Goal: Task Accomplishment & Management: Manage account settings

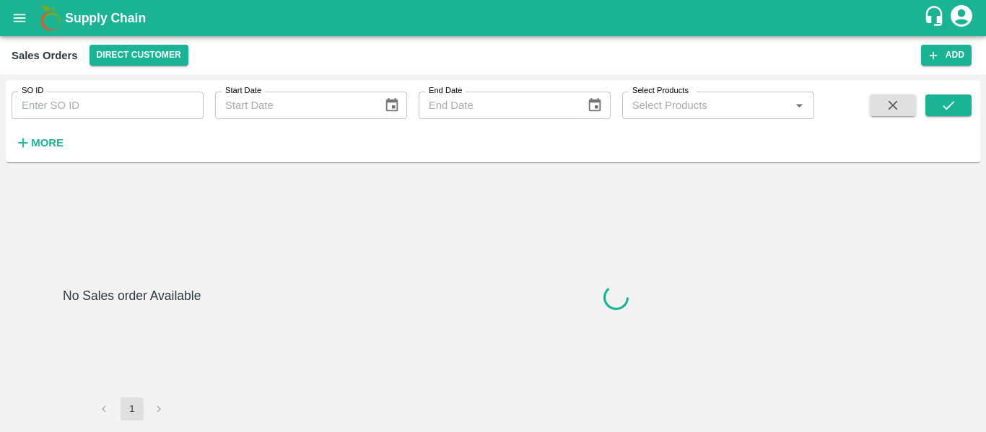
type input "607149"
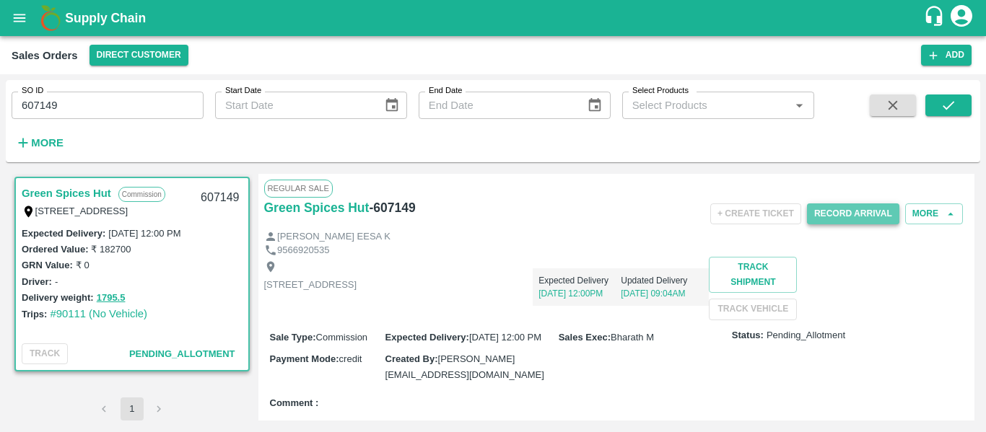
click at [858, 219] on button "Record Arrival" at bounding box center [853, 214] width 92 height 21
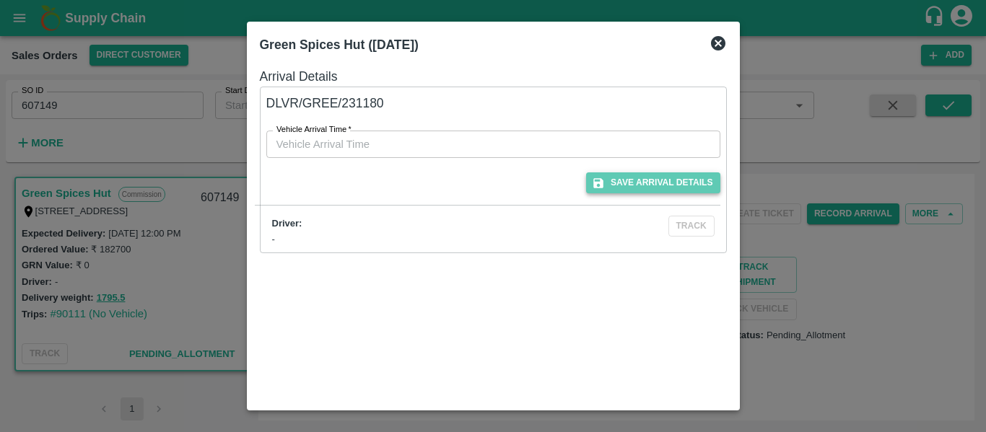
click at [645, 182] on button "Save Arrival Details" at bounding box center [653, 183] width 134 height 21
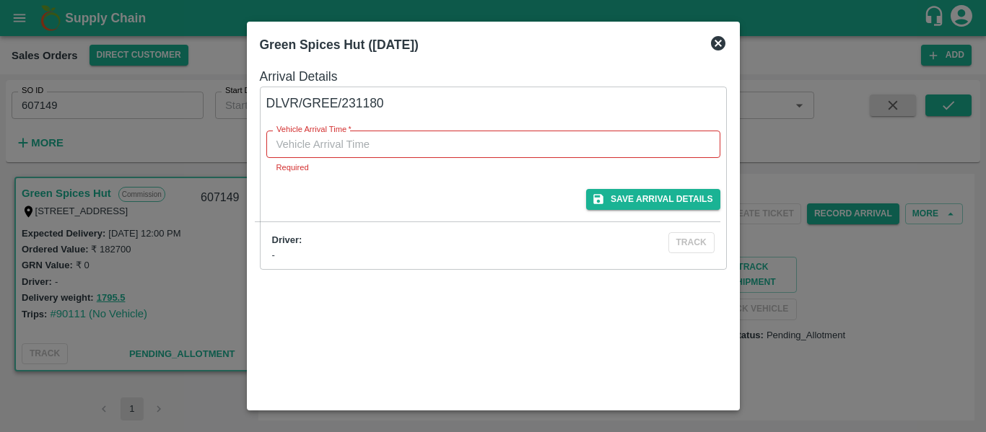
type input "DD/MM/YYYY hh:mm aa"
click at [463, 152] on input "DD/MM/YYYY hh:mm aa" at bounding box center [488, 144] width 444 height 27
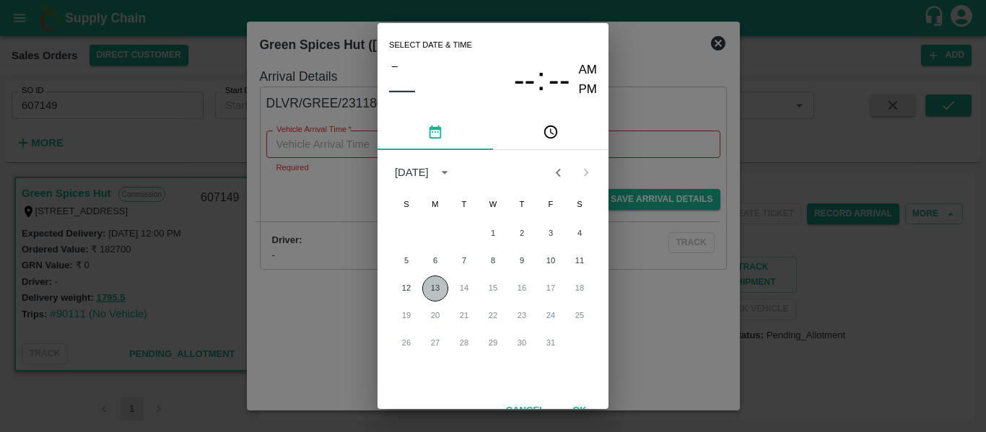
click at [435, 289] on button "13" at bounding box center [435, 289] width 26 height 26
type input "[DATE] 12:00 AM"
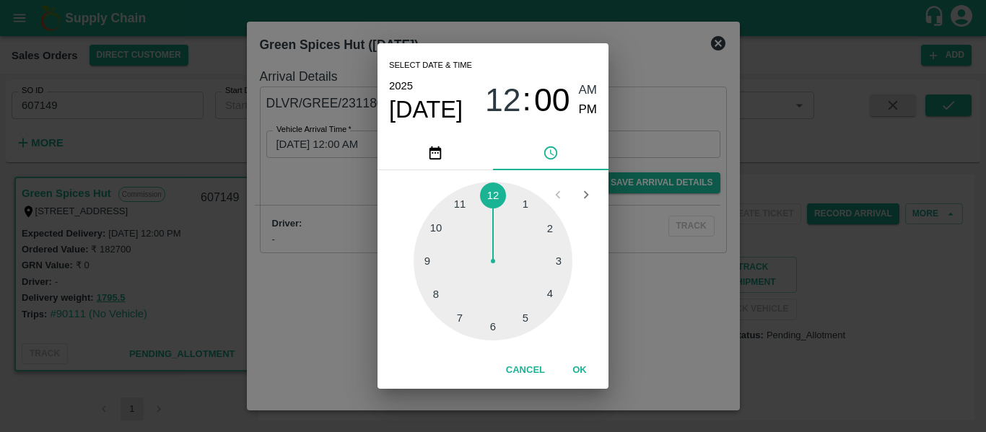
click at [656, 177] on div "Select date & time [DATE] 12 : 00 AM PM 1 2 3 4 5 6 7 8 9 10 11 12 Cancel OK" at bounding box center [493, 216] width 986 height 432
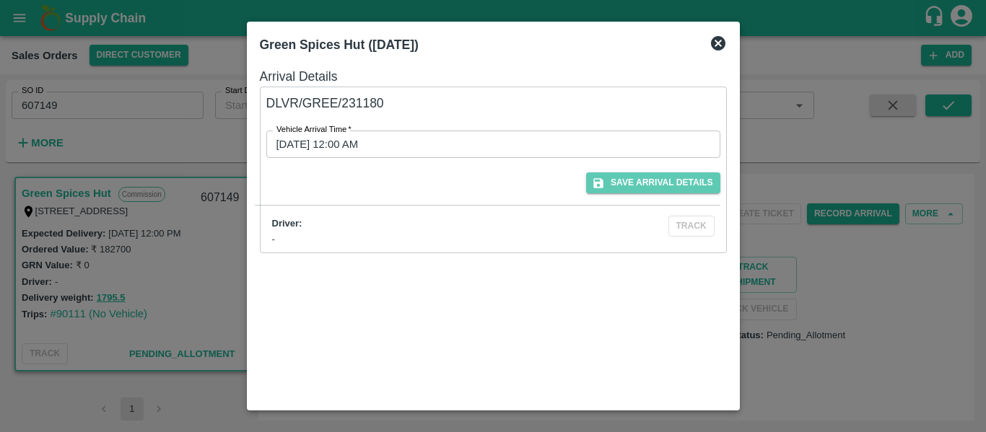
click at [656, 177] on button "Save Arrival Details" at bounding box center [653, 183] width 134 height 21
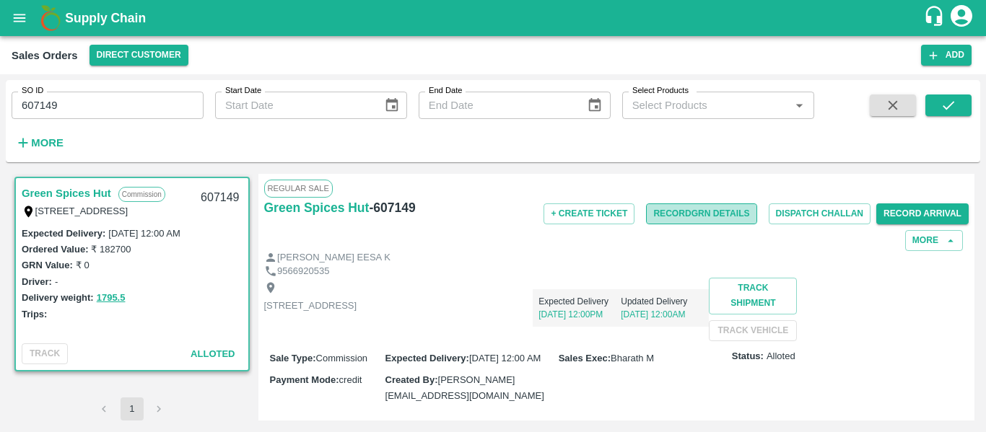
click at [711, 217] on button "Record GRN Details" at bounding box center [701, 214] width 110 height 21
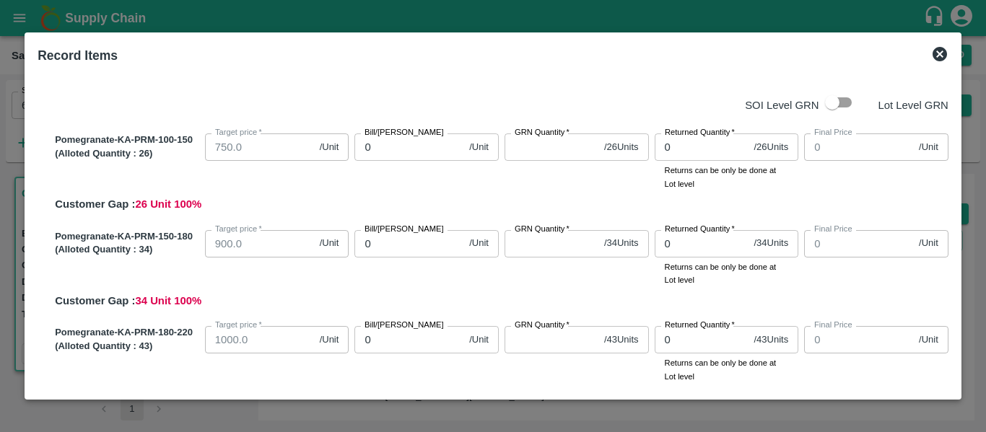
click at [390, 146] on input "0" at bounding box center [408, 147] width 109 height 27
type input "550"
drag, startPoint x: 546, startPoint y: 139, endPoint x: 541, endPoint y: 148, distance: 10.7
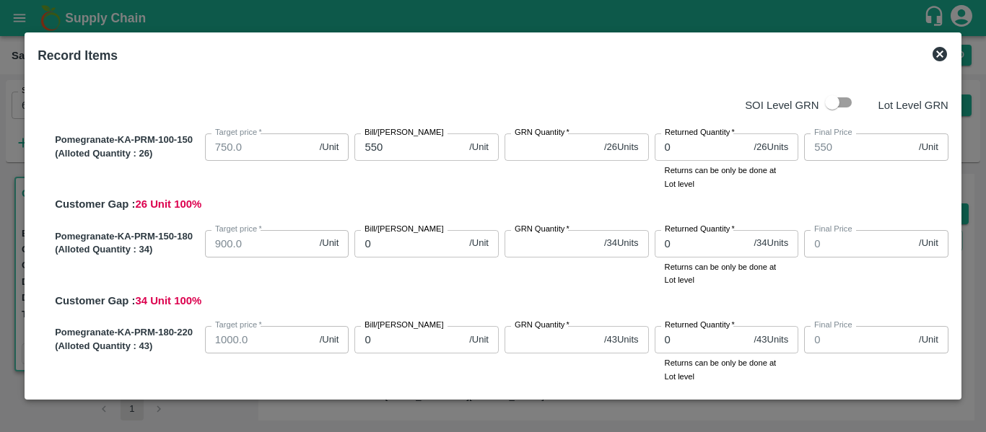
click at [541, 148] on div "GRN Quantity   * / 26 Units GRN Quantity" at bounding box center [577, 147] width 144 height 27
click at [541, 148] on input "GRN Quantity   *" at bounding box center [552, 147] width 94 height 27
type input "26"
click at [364, 240] on input "0" at bounding box center [408, 243] width 109 height 27
type input "60"
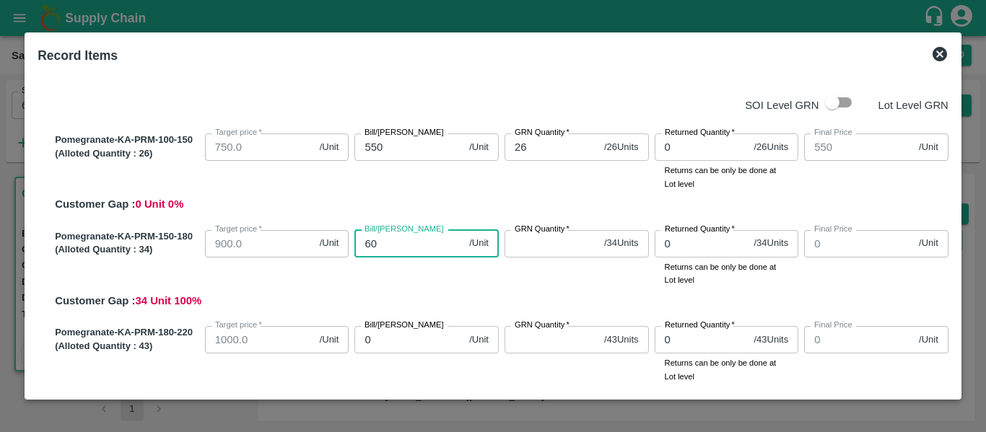
type input "60"
type input "650"
type input "6500"
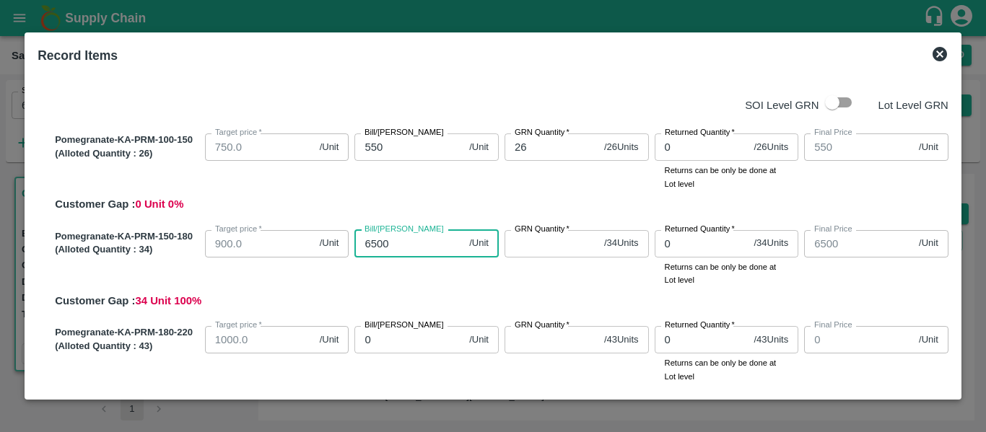
type input "650"
type input "65"
type input "6"
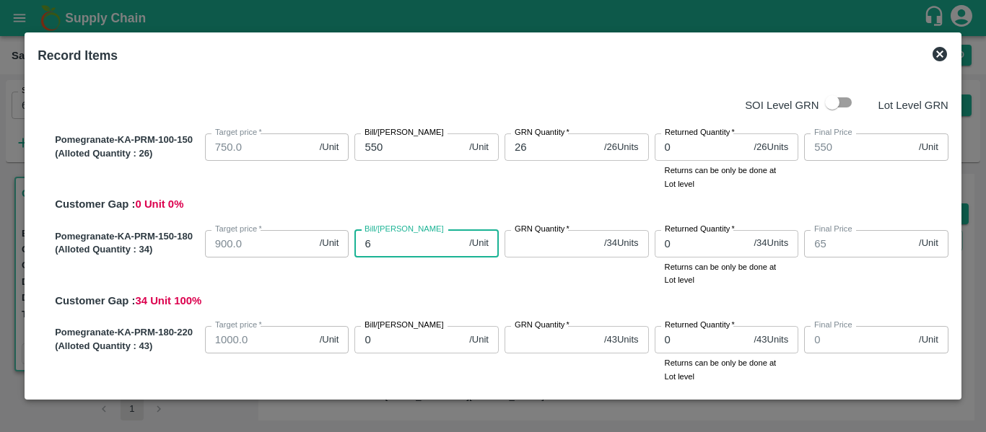
type input "6"
type input "67"
type input "675"
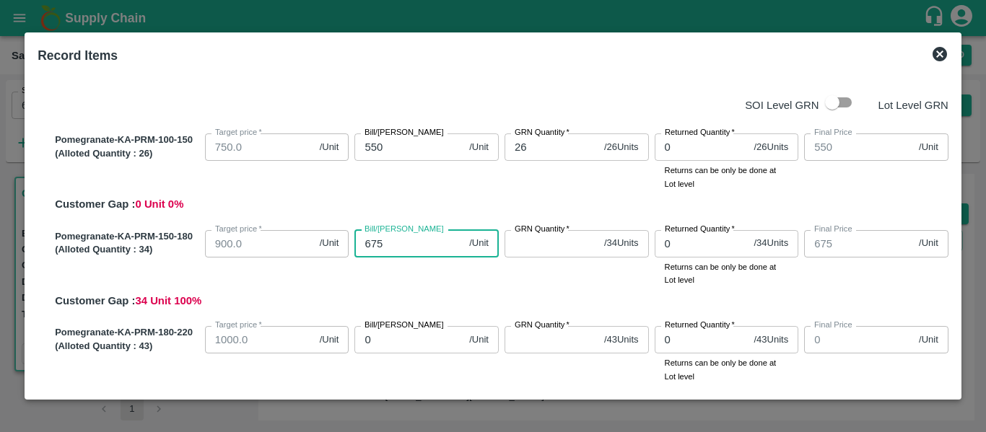
type input "675"
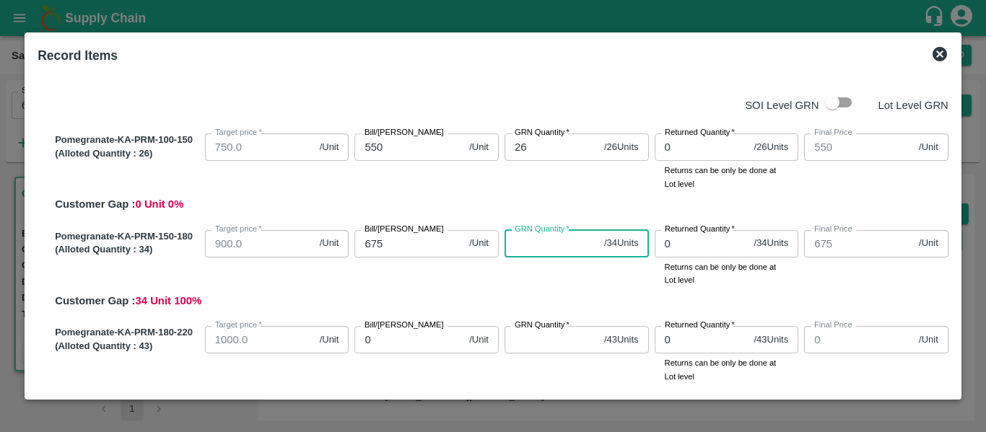
click at [542, 244] on input "GRN Quantity   *" at bounding box center [552, 243] width 94 height 27
type input "34"
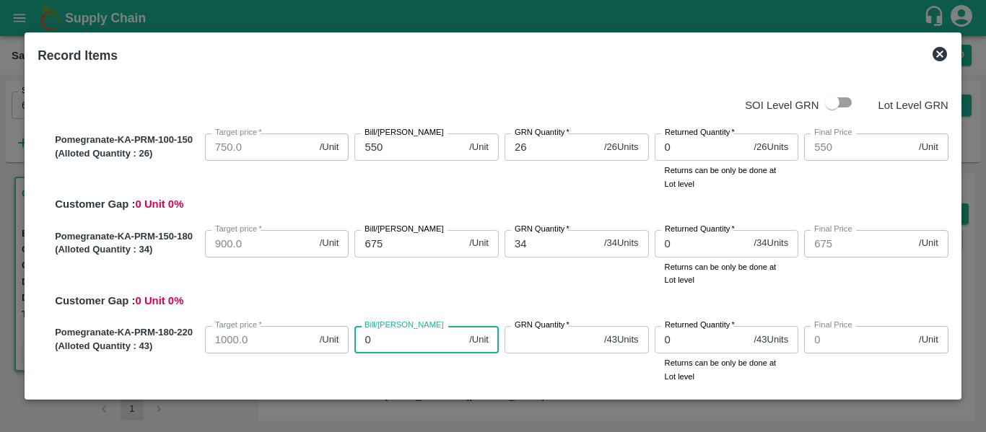
click at [386, 345] on input "0" at bounding box center [408, 339] width 109 height 27
type input "80"
type input "800"
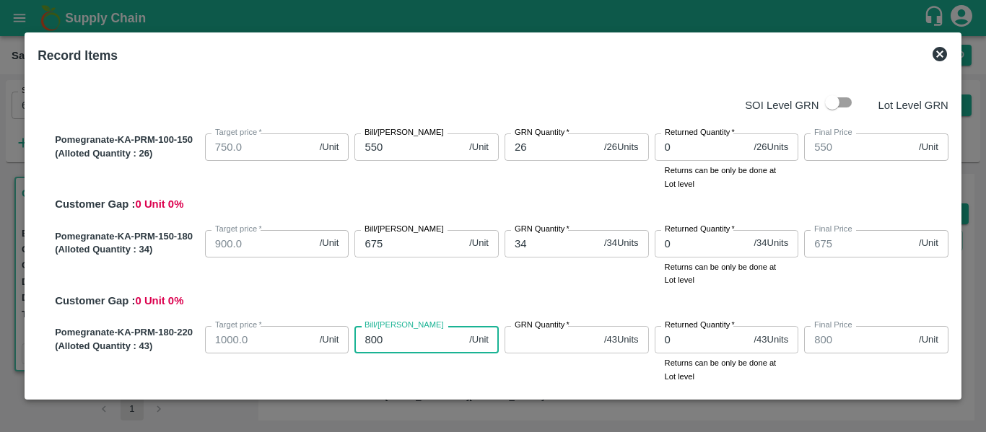
type input "800"
click at [520, 344] on input "GRN Quantity   *" at bounding box center [552, 339] width 94 height 27
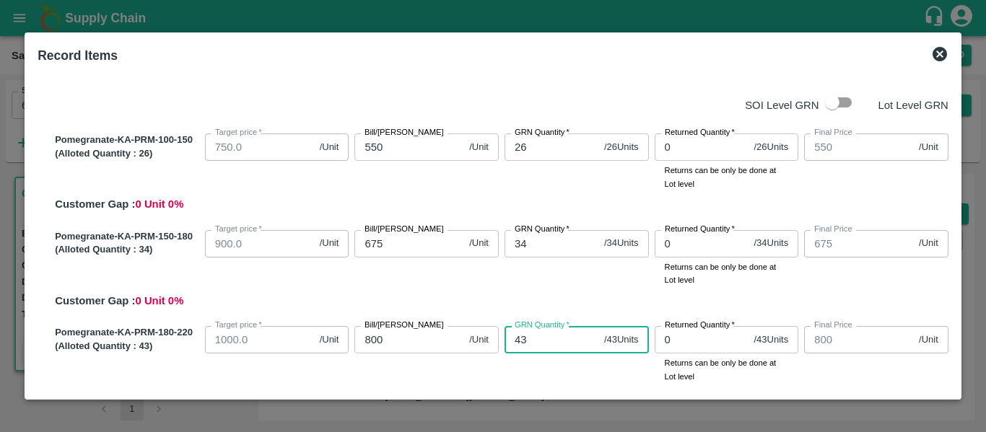
type input "43"
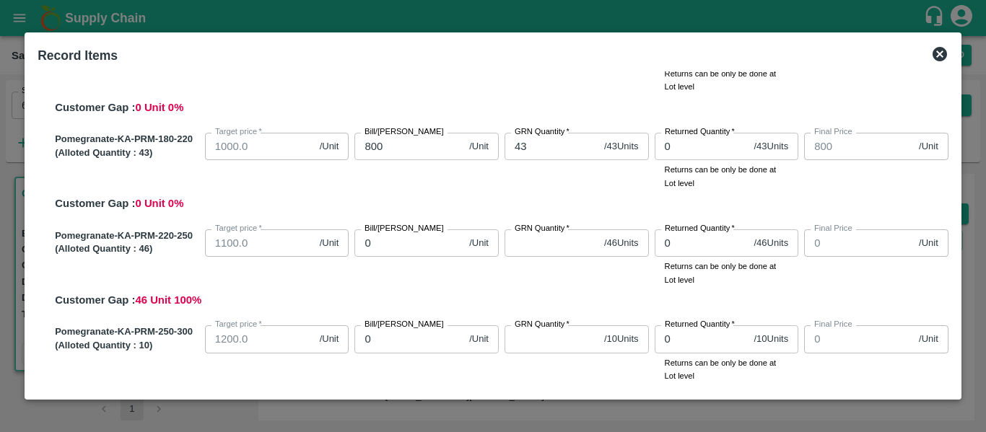
scroll to position [197, 0]
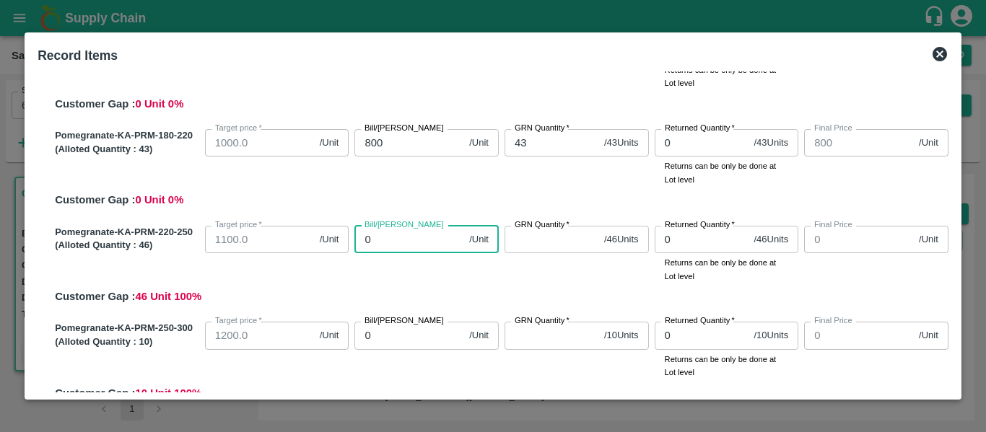
click at [386, 245] on input "0" at bounding box center [408, 239] width 109 height 27
type input "90"
type input "900"
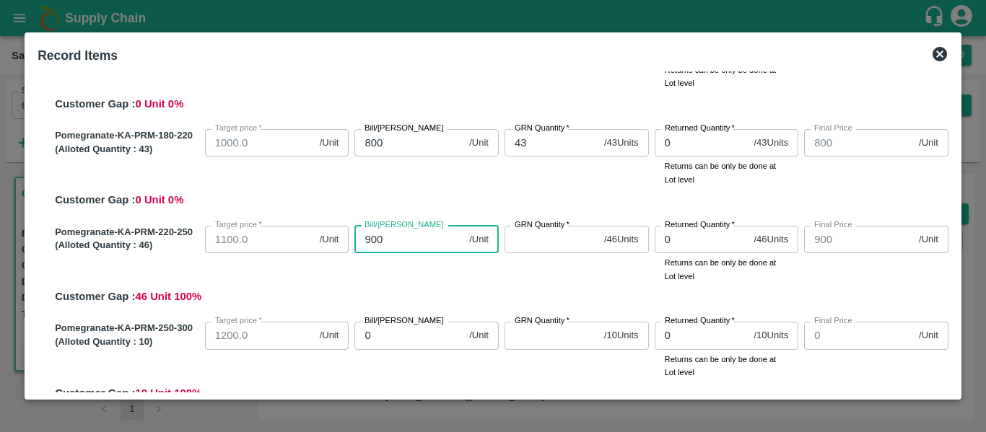
type input "900"
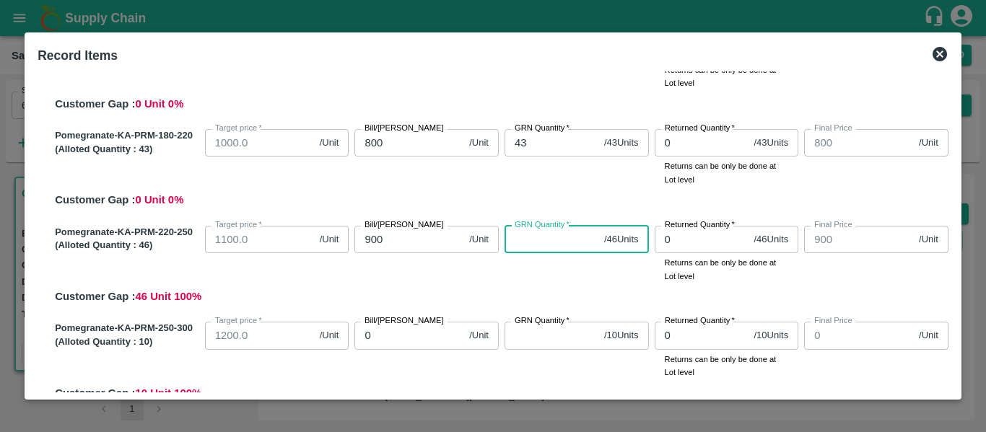
click at [533, 245] on input "GRN Quantity   *" at bounding box center [552, 239] width 94 height 27
type input "46"
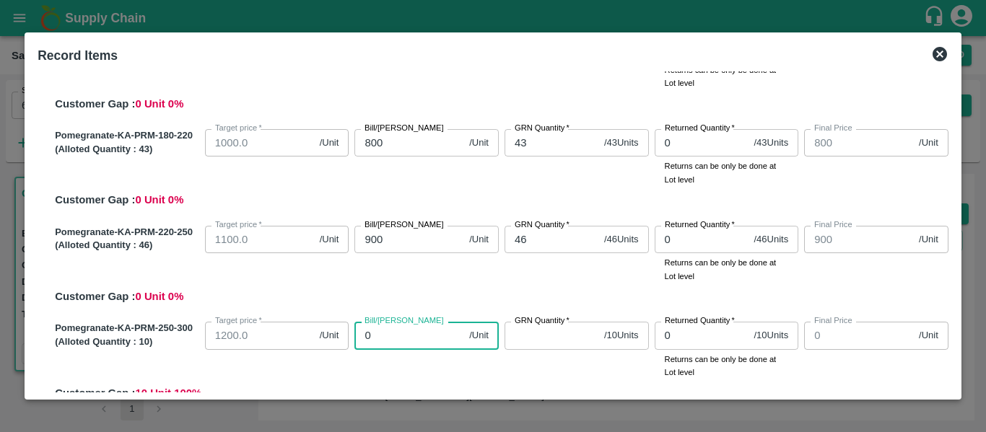
click at [408, 338] on input "0" at bounding box center [408, 335] width 109 height 27
type input "10"
type input "100"
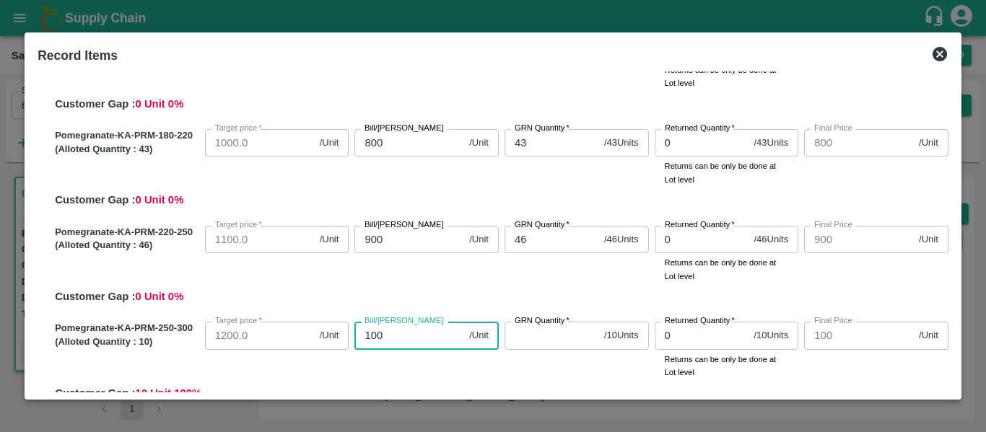
type input "1000"
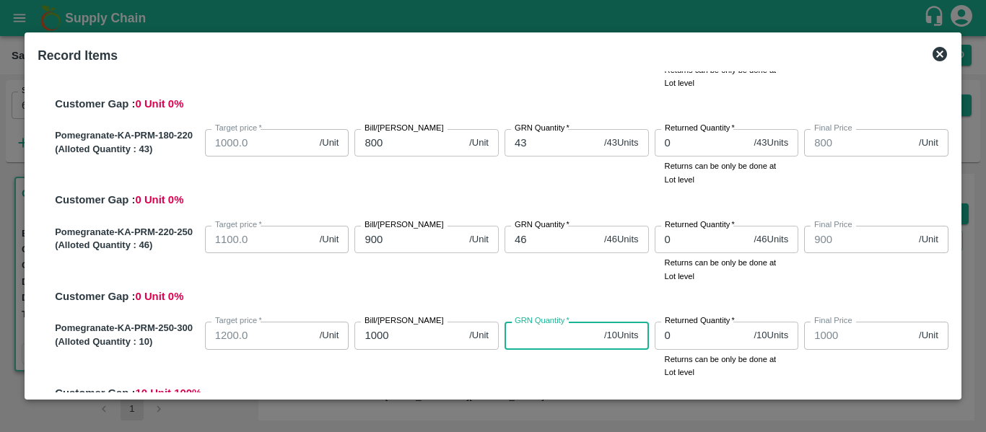
click at [541, 340] on input "GRN Quantity   *" at bounding box center [552, 335] width 94 height 27
type input "10"
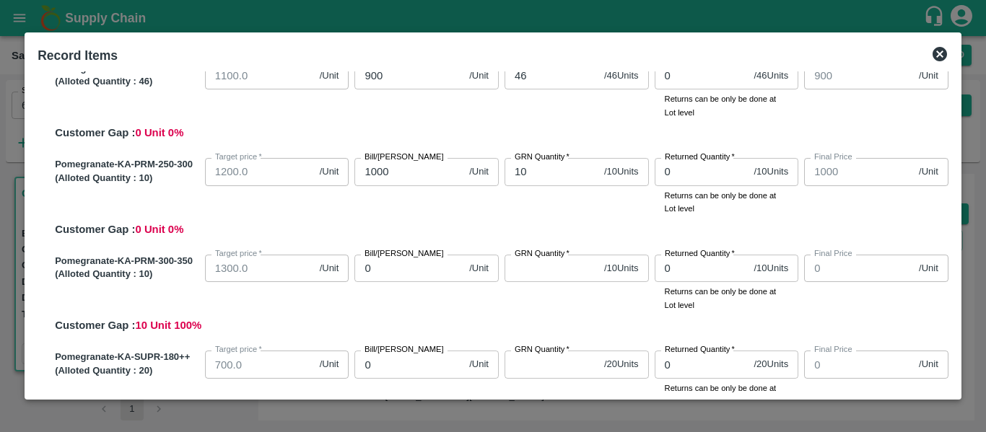
scroll to position [372, 0]
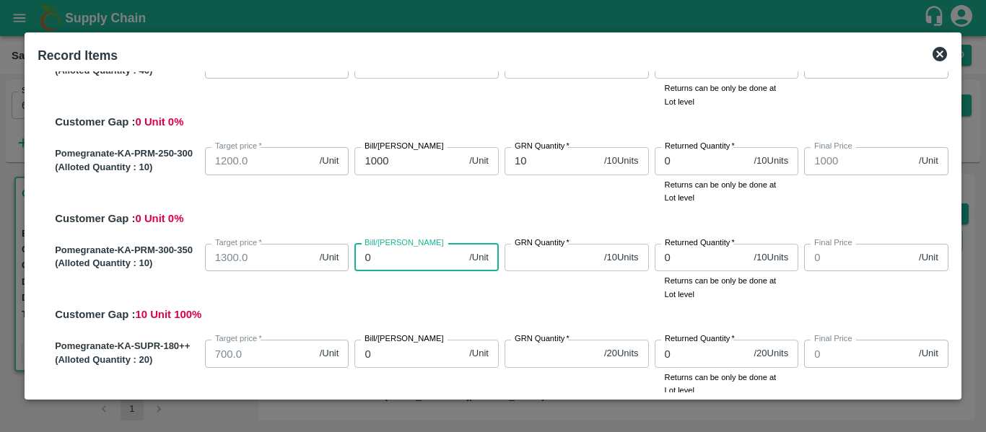
click at [401, 263] on input "0" at bounding box center [408, 257] width 109 height 27
type input "10"
type input "100"
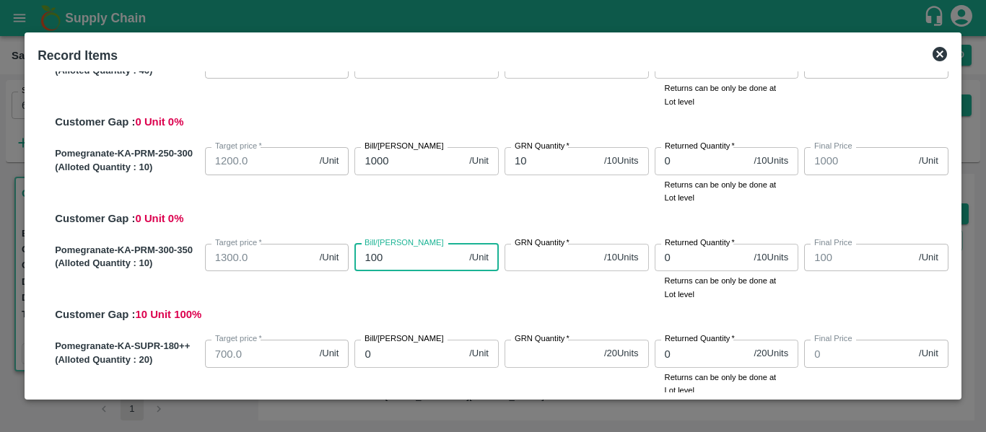
type input "1000"
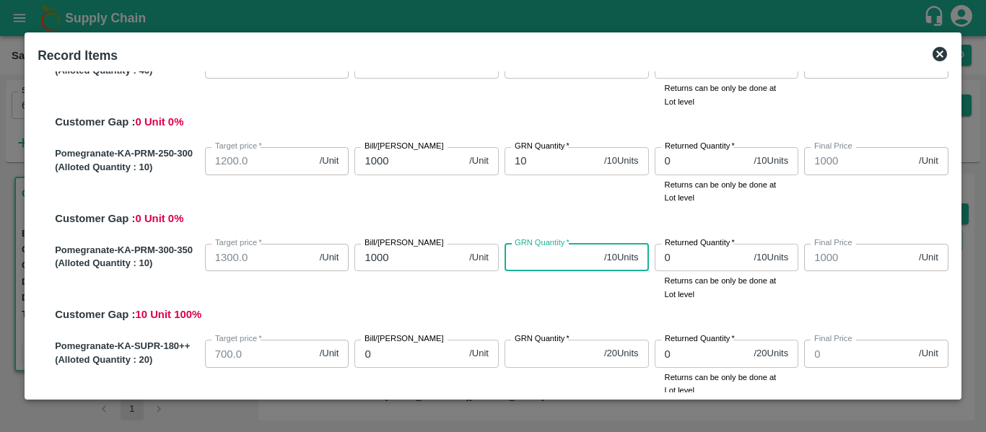
click at [541, 263] on input "GRN Quantity   *" at bounding box center [552, 257] width 94 height 27
type input "10"
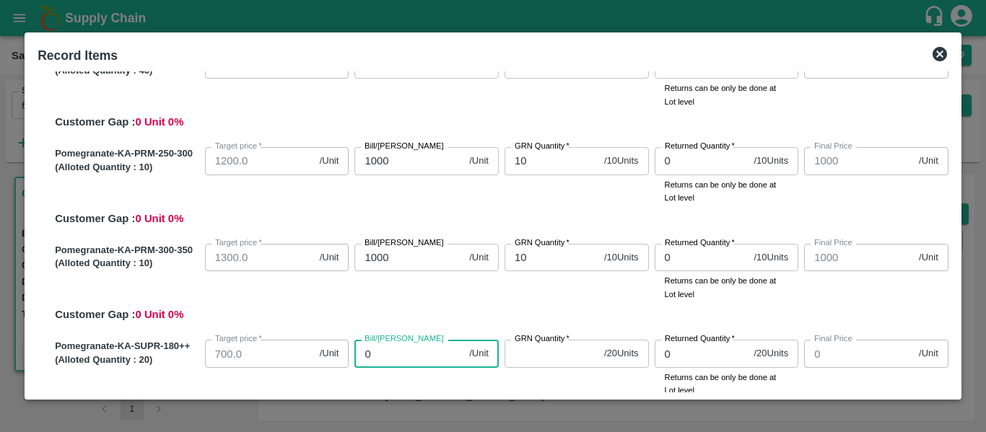
click at [396, 360] on input "0" at bounding box center [408, 353] width 109 height 27
type input "55"
type input "5"
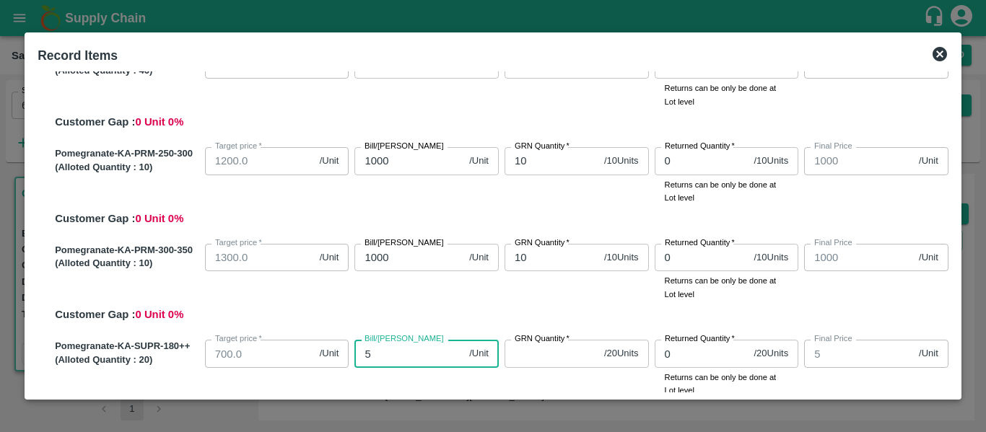
type input "50"
type input "500"
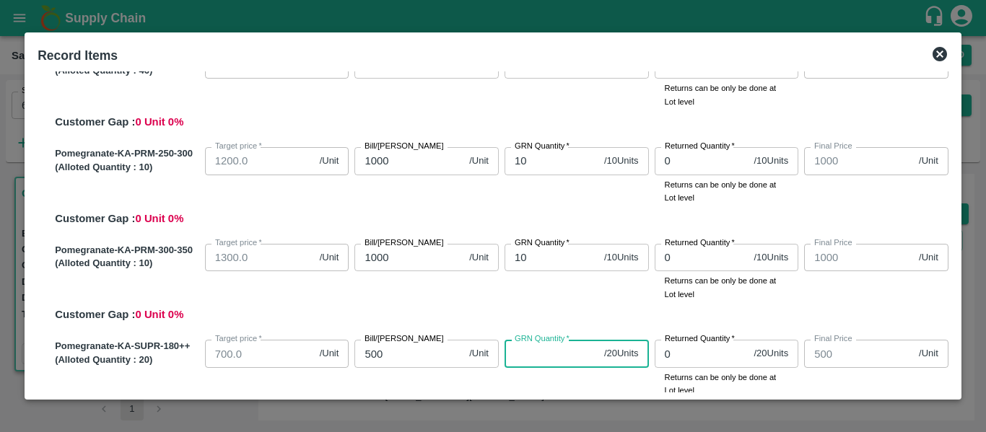
click at [555, 358] on input "GRN Quantity   *" at bounding box center [552, 353] width 94 height 27
type input "20"
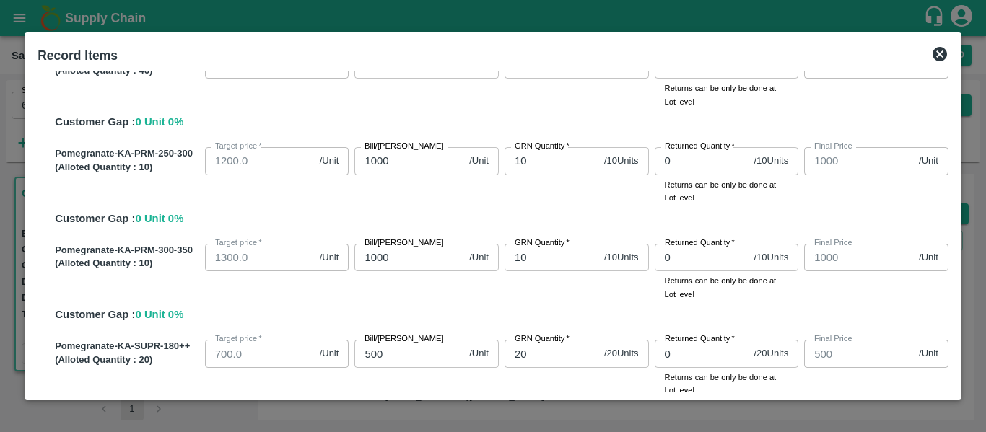
scroll to position [570, 0]
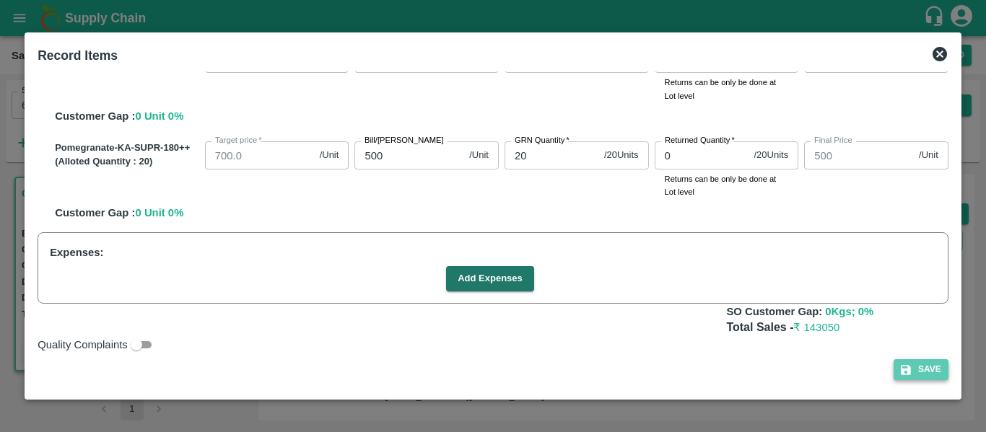
click at [925, 367] on button "Save" at bounding box center [921, 369] width 55 height 21
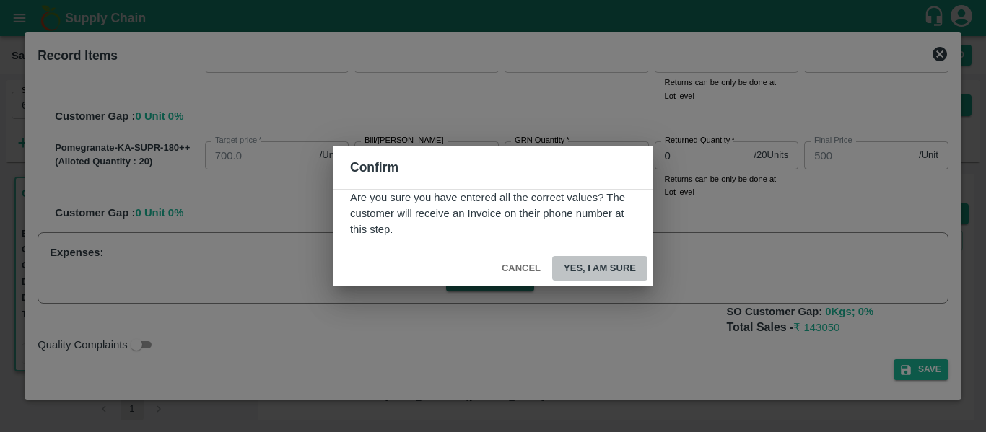
click at [616, 263] on button "Yes, I am sure" at bounding box center [599, 268] width 95 height 25
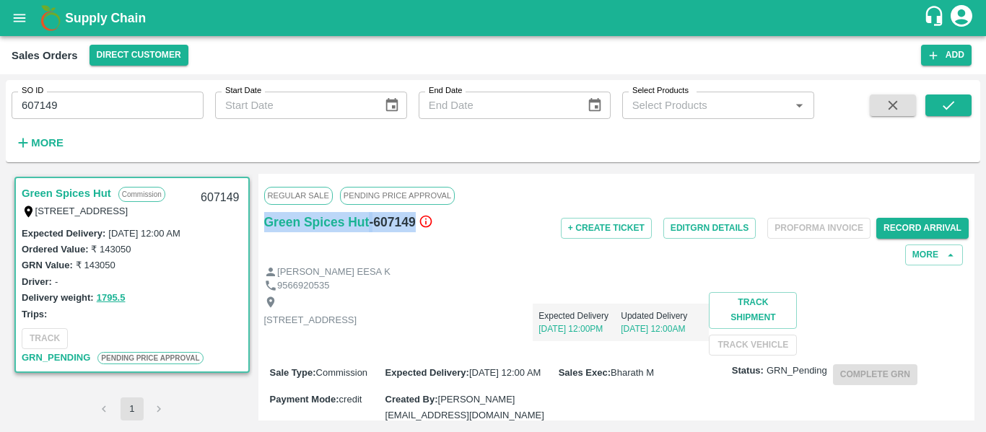
drag, startPoint x: 414, startPoint y: 224, endPoint x: 256, endPoint y: 217, distance: 159.0
click at [256, 217] on div "Green Spices Hut Commission [STREET_ADDRESS] 607149 Expected Delivery : [DATE] …" at bounding box center [493, 297] width 963 height 247
copy div "Green Spices Hut - 607149"
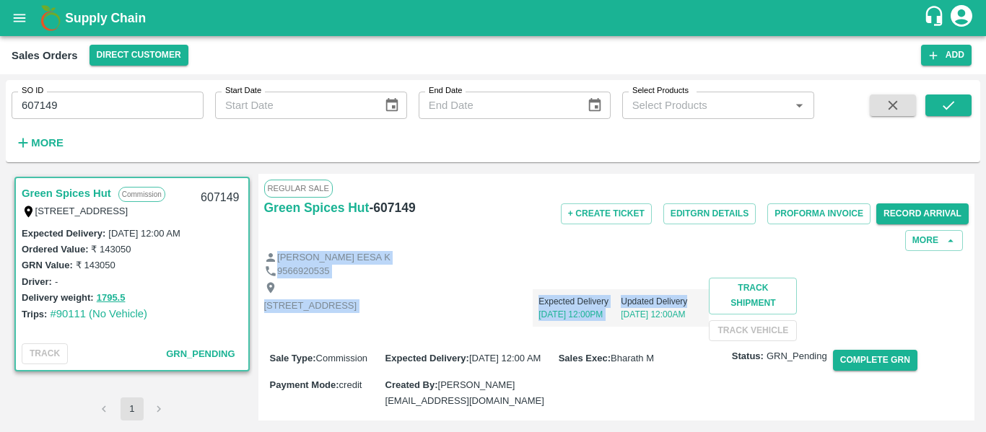
drag, startPoint x: 974, startPoint y: 234, endPoint x: 975, endPoint y: 279, distance: 44.8
click at [975, 279] on div "Green Spices Hut Commission Shop no 74, MADURAI MATTUTHAVANI FRUIT MARKET, Madu…" at bounding box center [493, 297] width 974 height 258
click at [880, 371] on button "Complete GRN" at bounding box center [875, 360] width 84 height 21
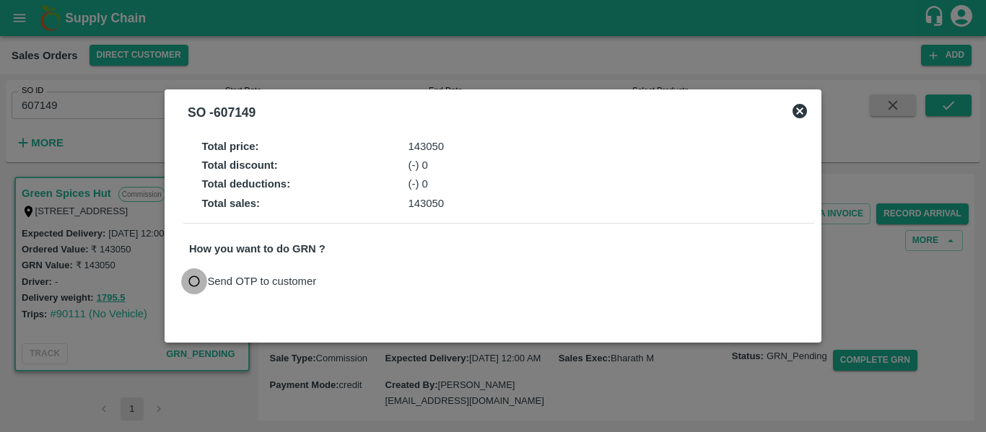
click at [192, 284] on input "Send OTP to customer" at bounding box center [194, 282] width 27 height 27
radio input "true"
click at [349, 279] on button "Send OTP" at bounding box center [357, 281] width 59 height 21
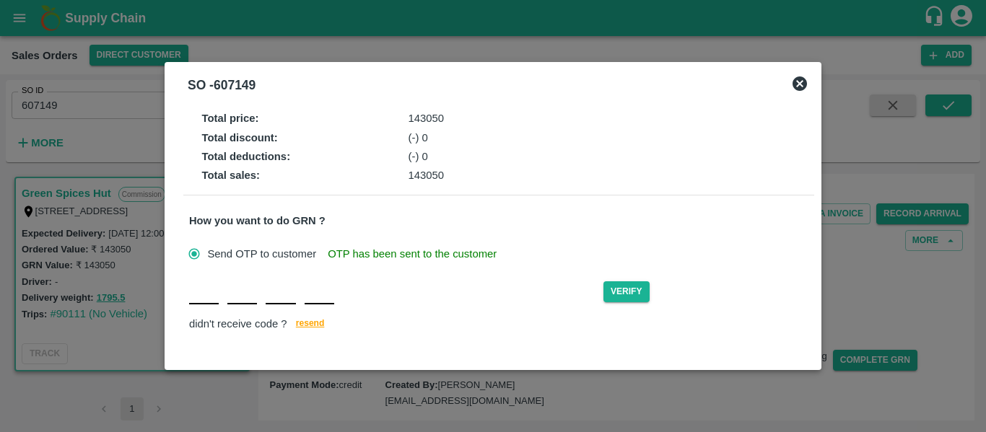
click at [208, 300] on input "text" at bounding box center [204, 292] width 30 height 26
type input "M"
type input "H"
type input "K"
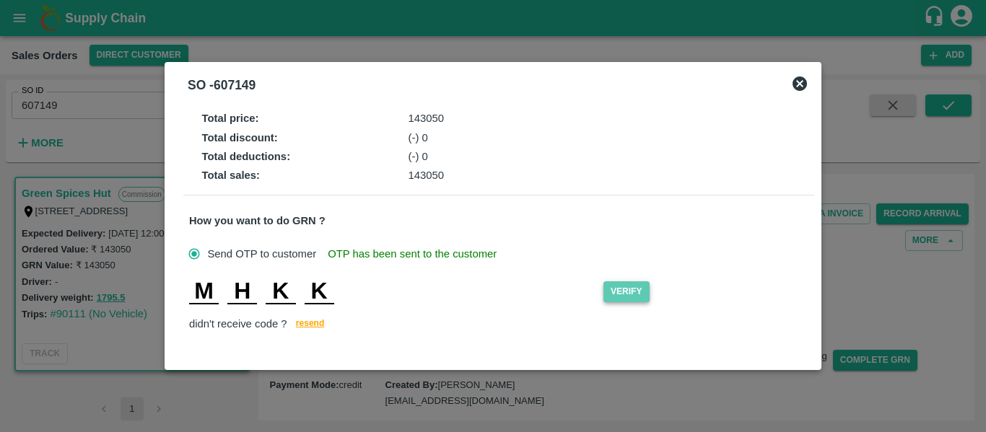
click at [647, 291] on button "Verify" at bounding box center [626, 292] width 46 height 21
